Goal: Information Seeking & Learning: Understand process/instructions

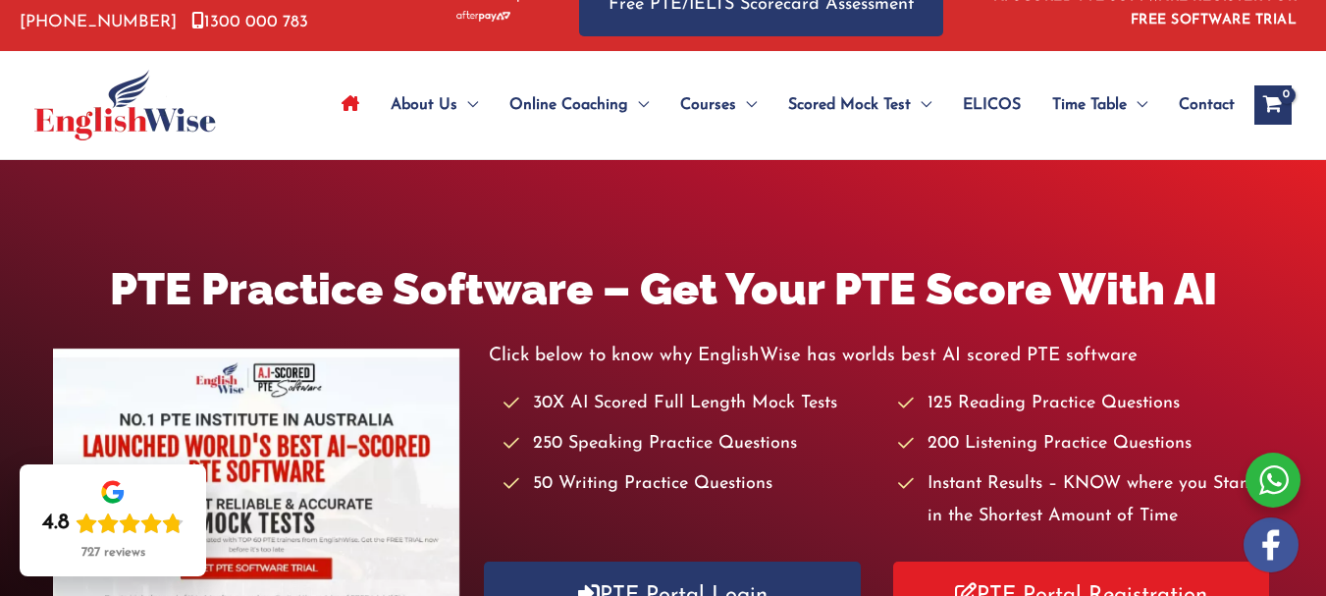
scroll to position [39, 0]
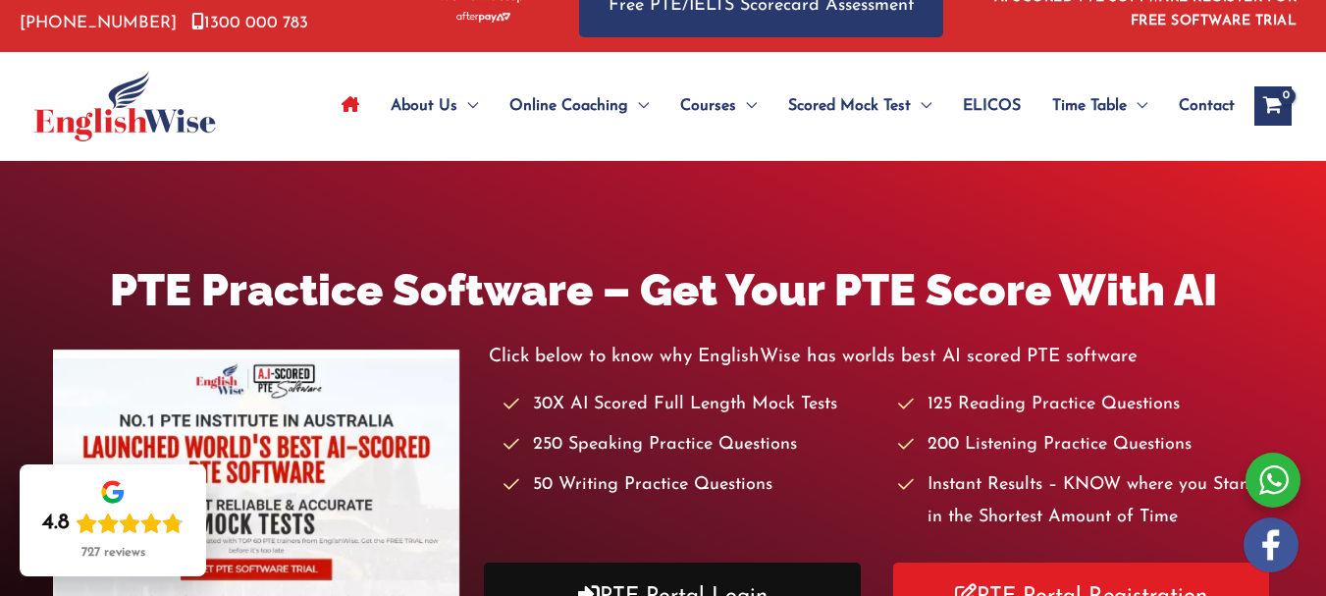
click at [623, 581] on link "PTE Portal Login" at bounding box center [672, 596] width 376 height 68
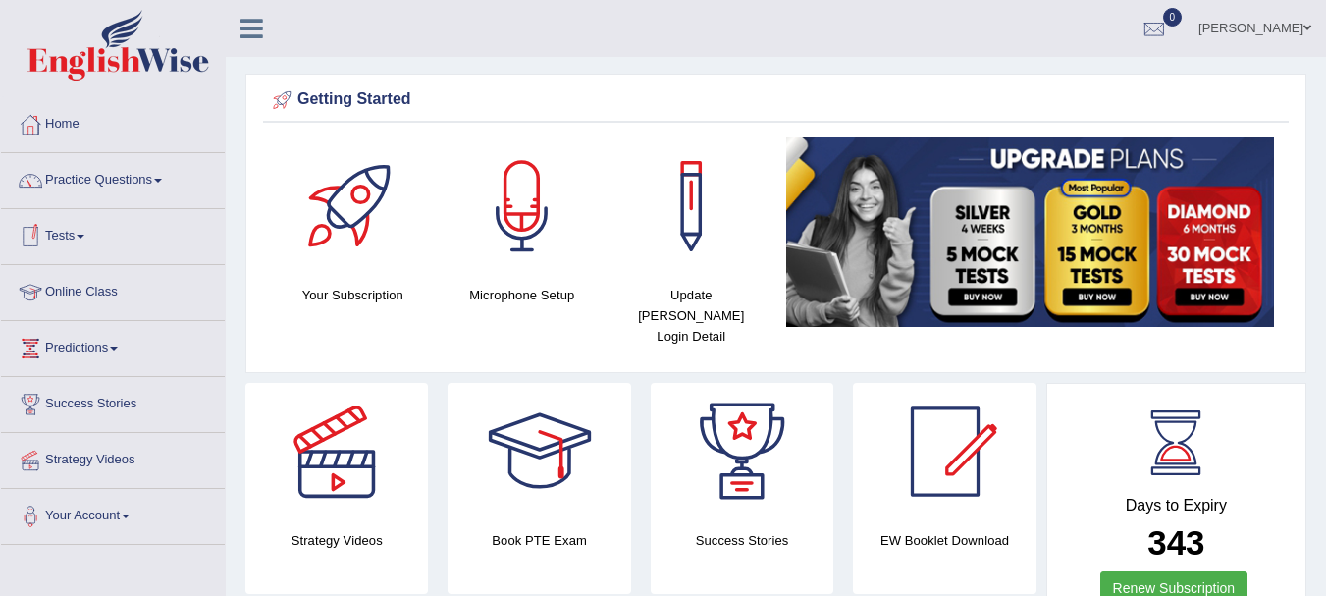
click at [88, 288] on link "Online Class" at bounding box center [113, 289] width 224 height 49
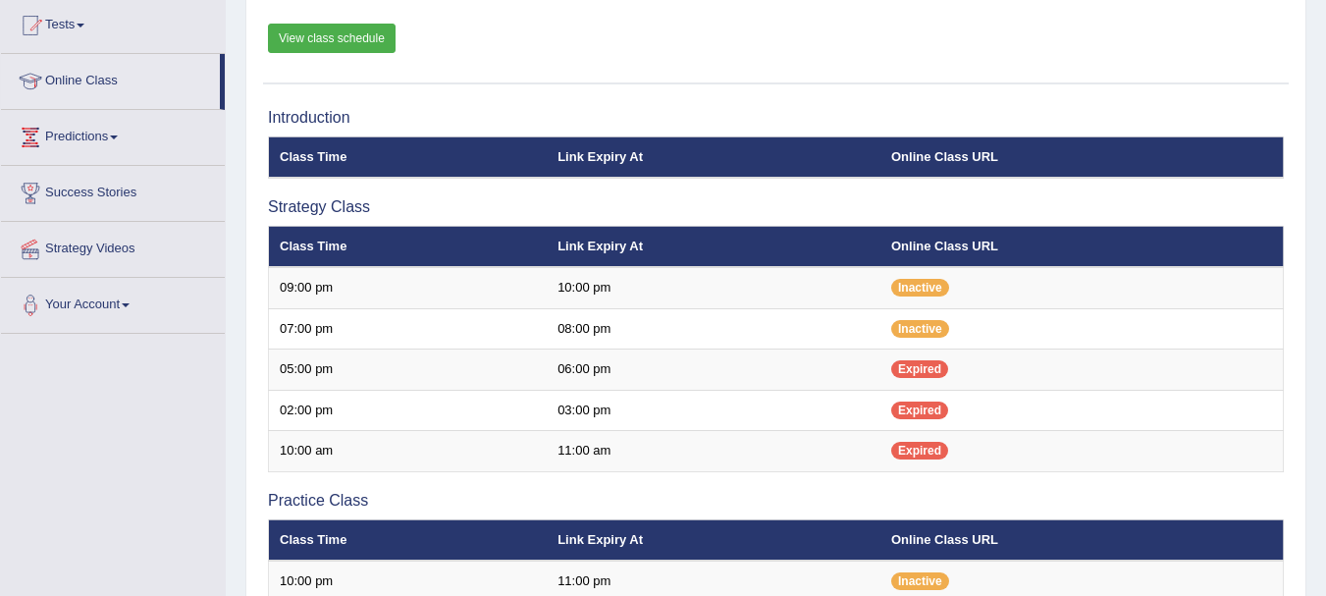
scroll to position [157, 0]
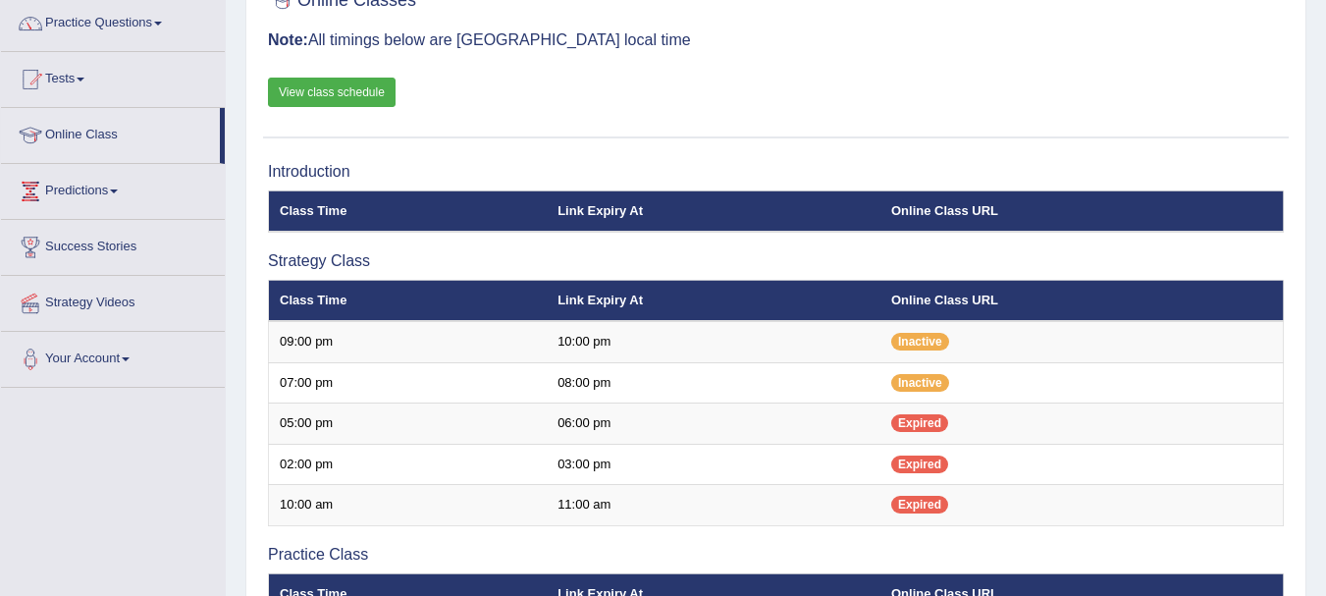
click at [349, 83] on link "View class schedule" at bounding box center [332, 92] width 128 height 29
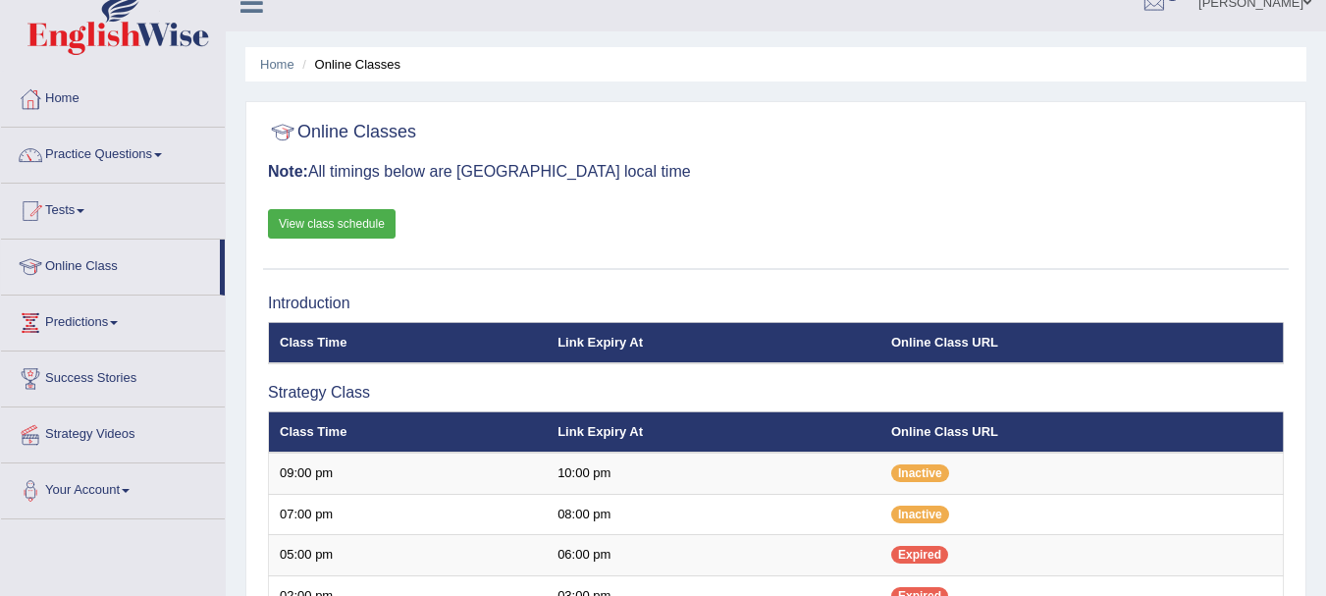
scroll to position [0, 0]
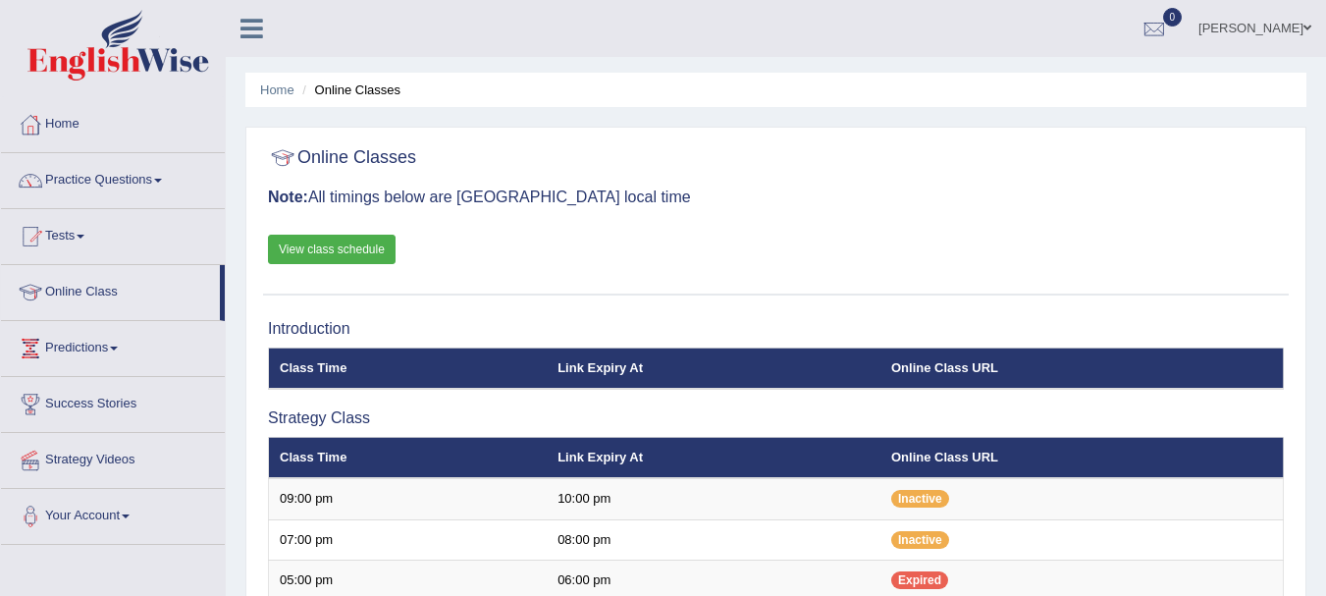
click at [83, 186] on link "Practice Questions" at bounding box center [113, 177] width 224 height 49
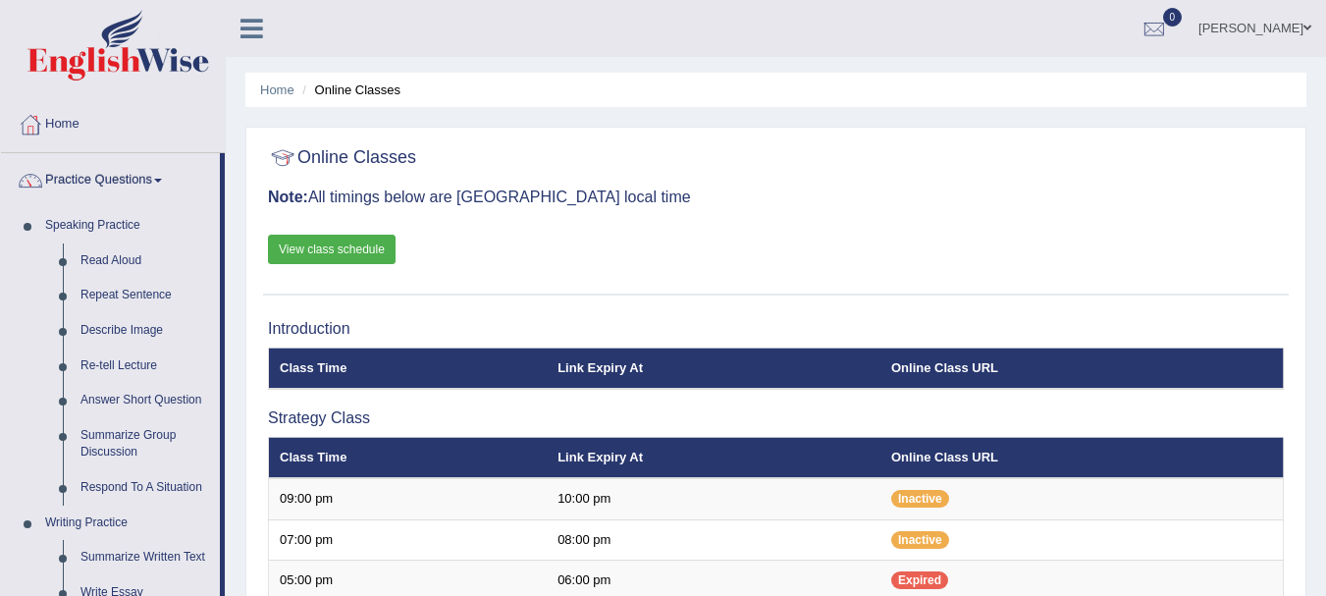
click at [313, 251] on link "View class schedule" at bounding box center [332, 249] width 128 height 29
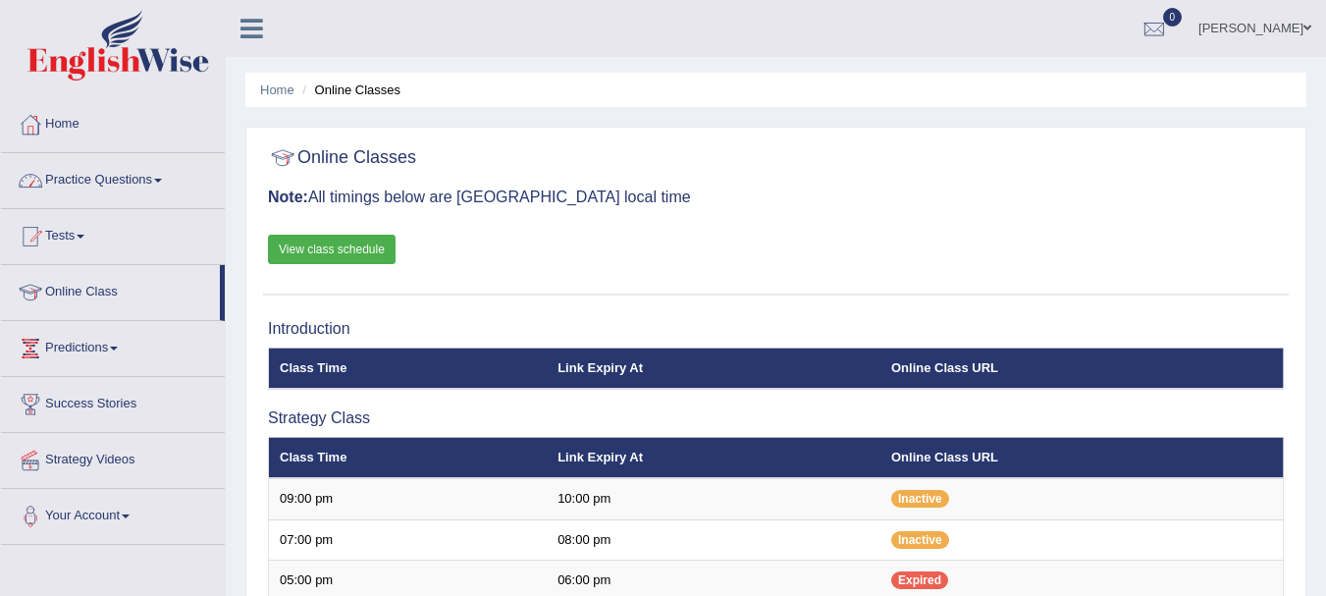
click at [125, 173] on link "Practice Questions" at bounding box center [113, 177] width 224 height 49
click at [764, 139] on div at bounding box center [776, 158] width 1016 height 40
